Goal: Task Accomplishment & Management: Complete application form

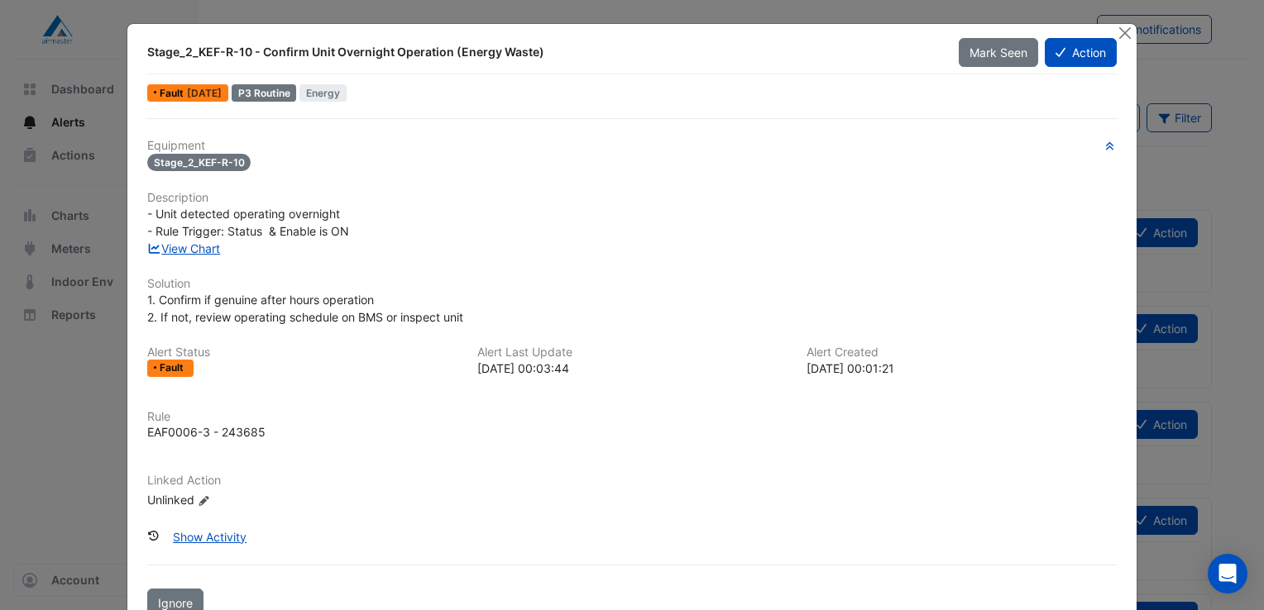
drag, startPoint x: 305, startPoint y: 52, endPoint x: 535, endPoint y: 57, distance: 229.9
click at [535, 57] on div "Stage_2_KEF-R-10 - Confirm Unit Overnight Operation (Energy Waste)" at bounding box center [542, 52] width 791 height 17
copy div "Unit Overnight Operation (Energy Waste)"
click at [679, 547] on div "Show Activity" at bounding box center [631, 537] width 969 height 29
click at [701, 559] on div "Equipment Stage_2_KEF-R-10 Description - Unit detected operating overnight - Ru…" at bounding box center [632, 367] width 982 height 499
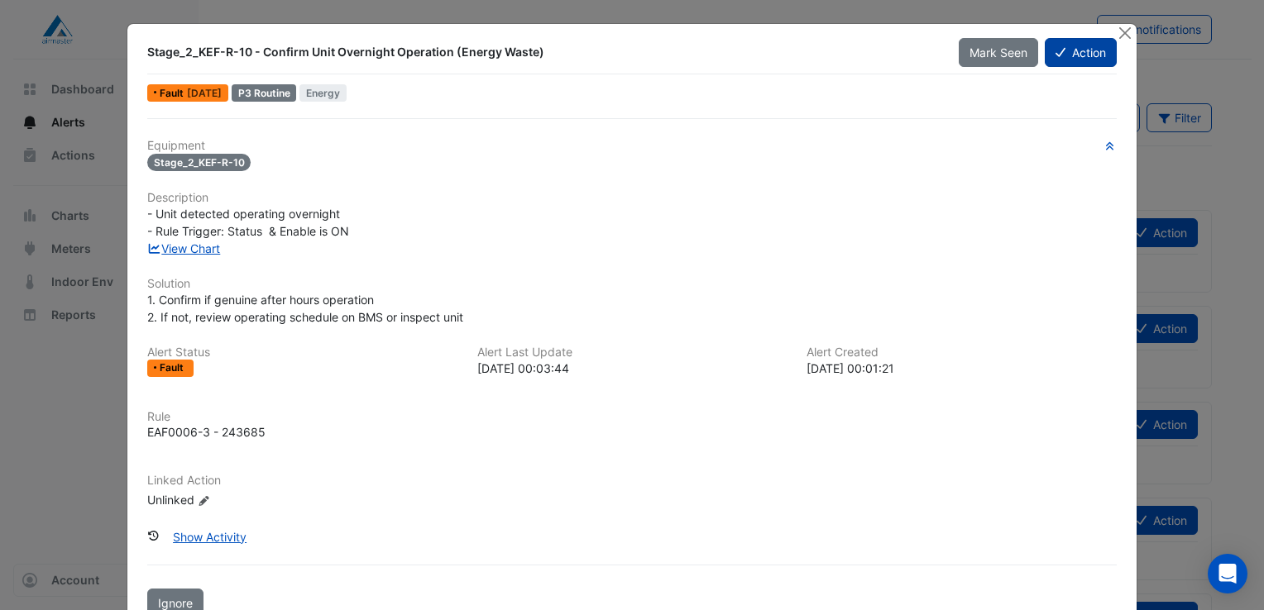
click at [1063, 57] on button "Action" at bounding box center [1080, 52] width 72 height 29
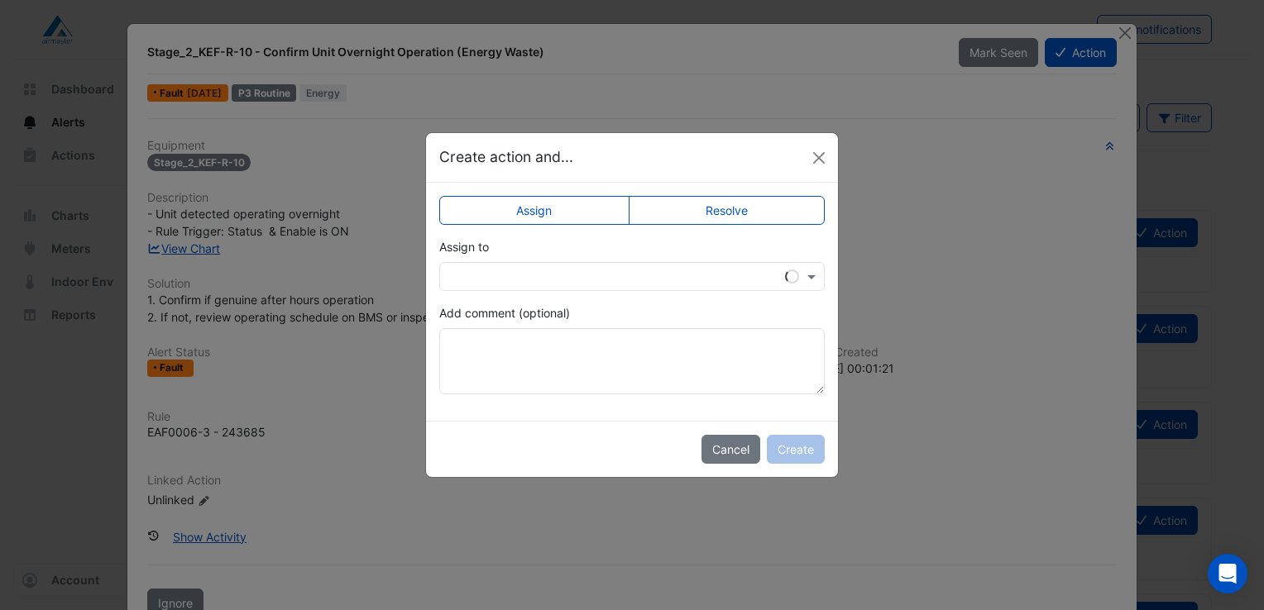
click at [723, 207] on label "Resolve" at bounding box center [726, 210] width 197 height 29
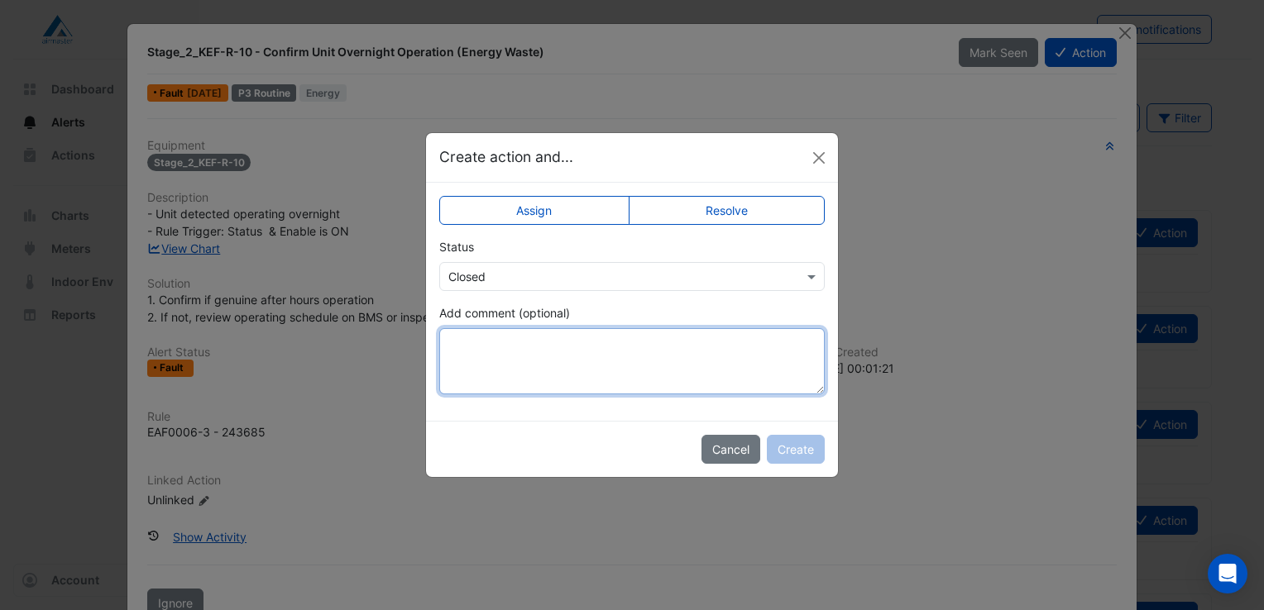
click at [491, 342] on textarea "Add comment (optional)" at bounding box center [631, 361] width 385 height 66
paste textarea "**********"
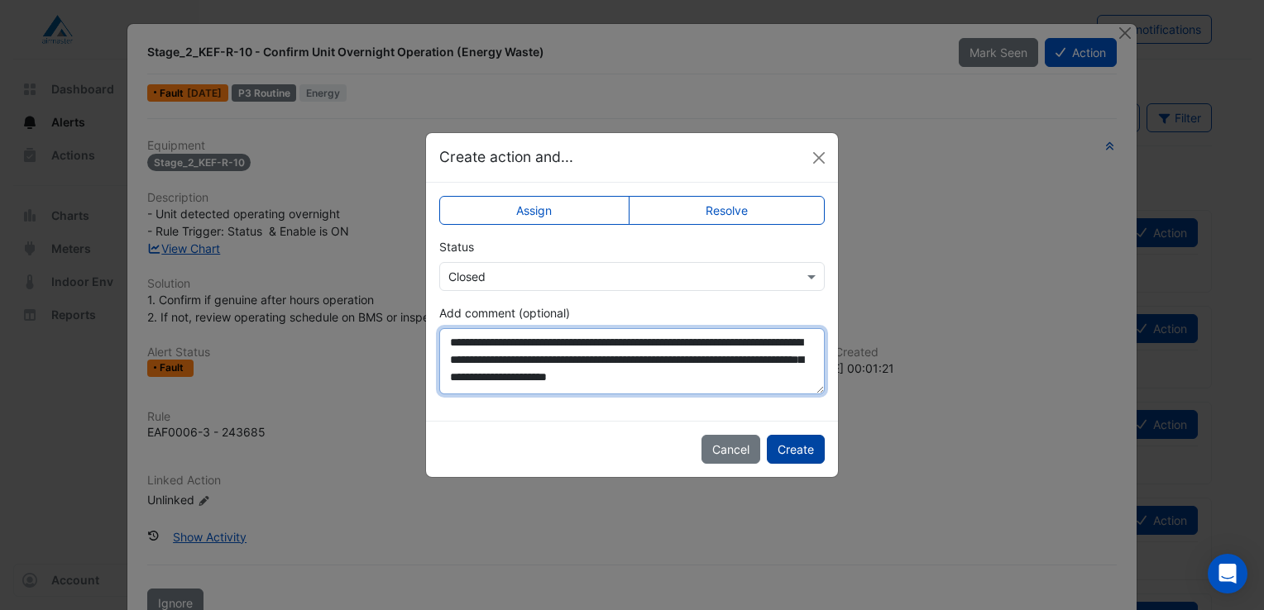
type textarea "**********"
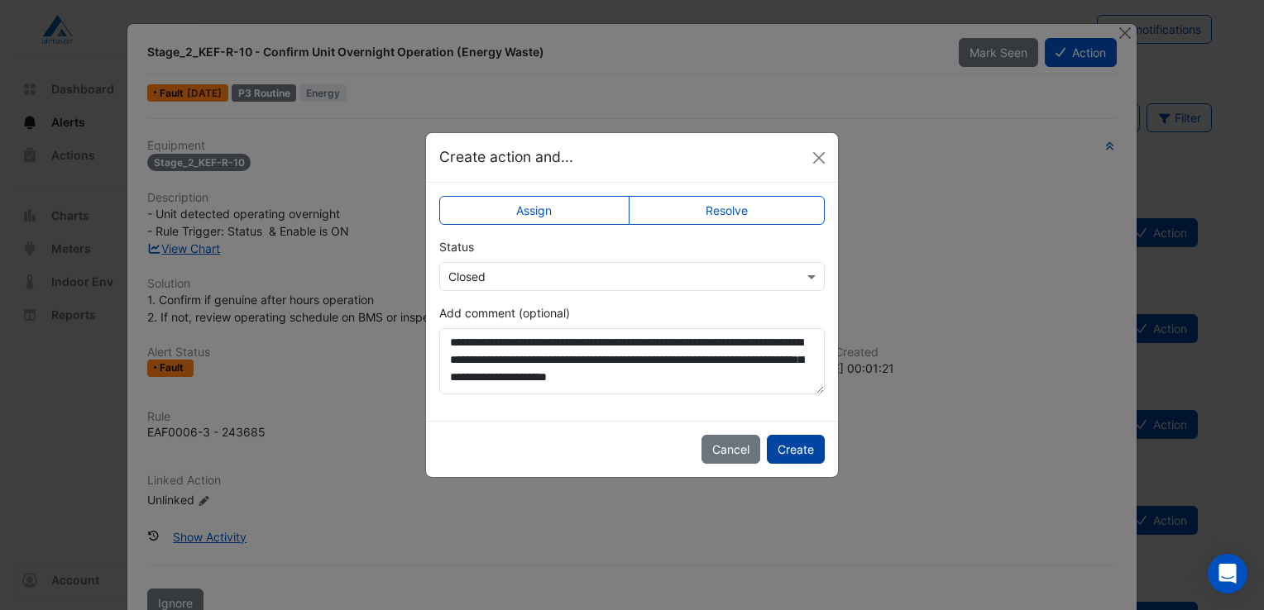
click at [787, 445] on button "Create" at bounding box center [796, 449] width 58 height 29
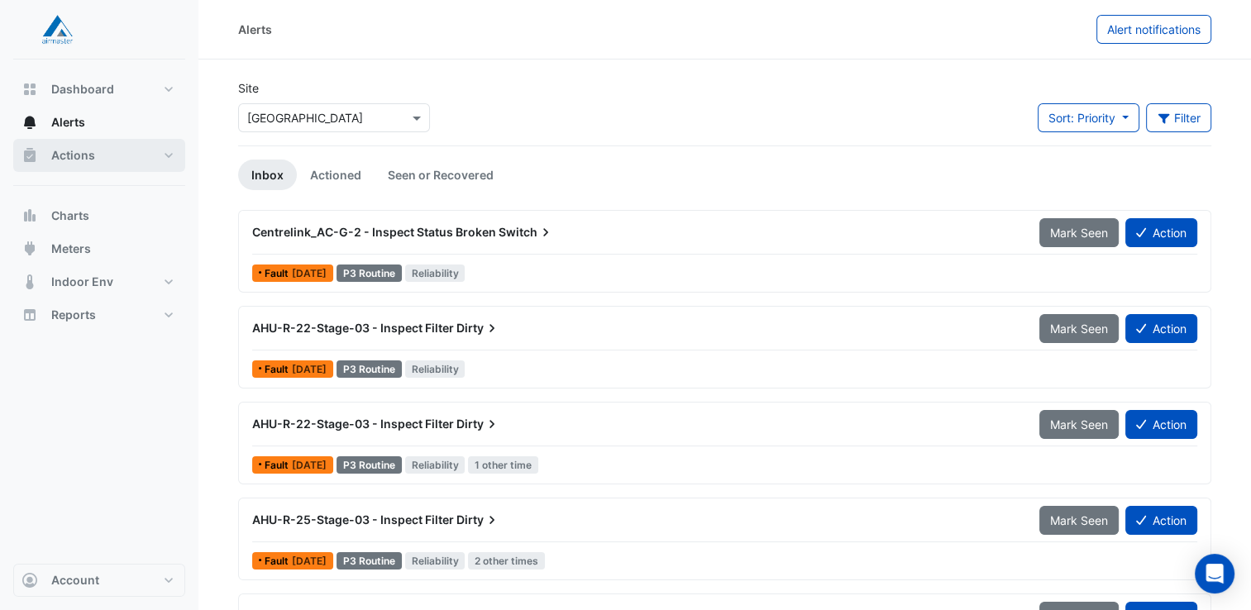
click at [67, 158] on span "Actions" at bounding box center [73, 155] width 44 height 17
